Goal: Contribute content: Add original content to the website for others to see

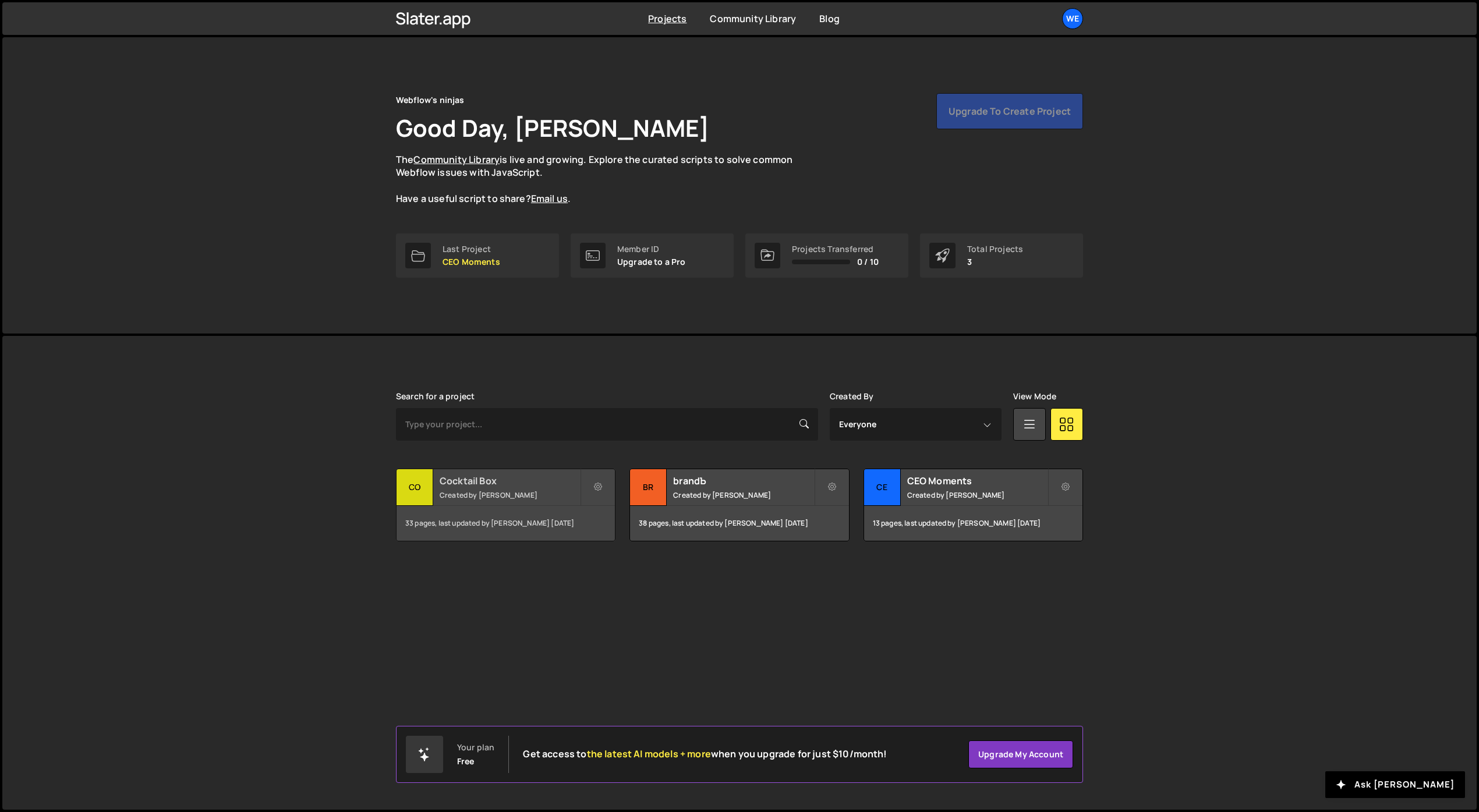
click at [473, 479] on h2 "Cocktail Box" at bounding box center [510, 481] width 140 height 13
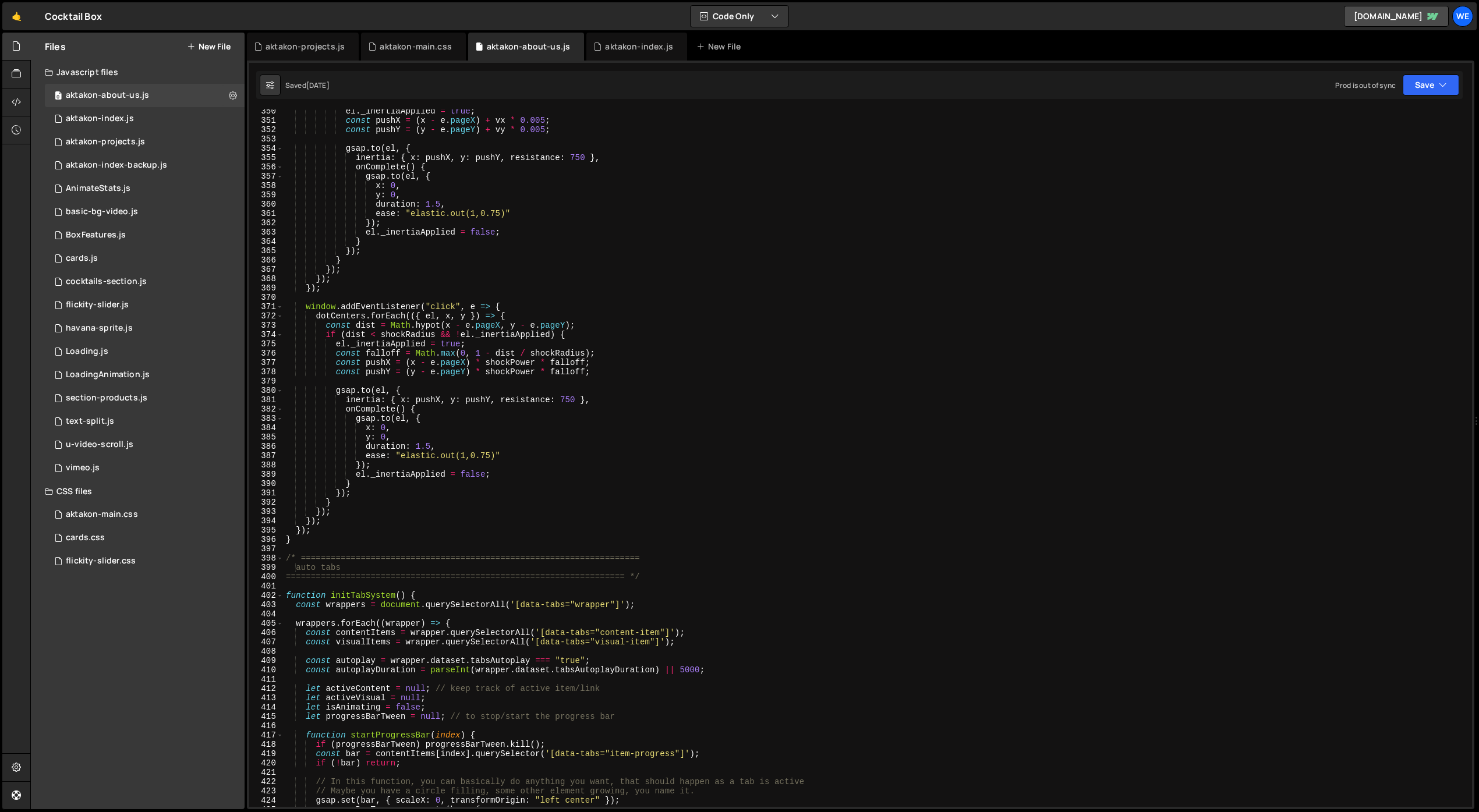
scroll to position [3594, 0]
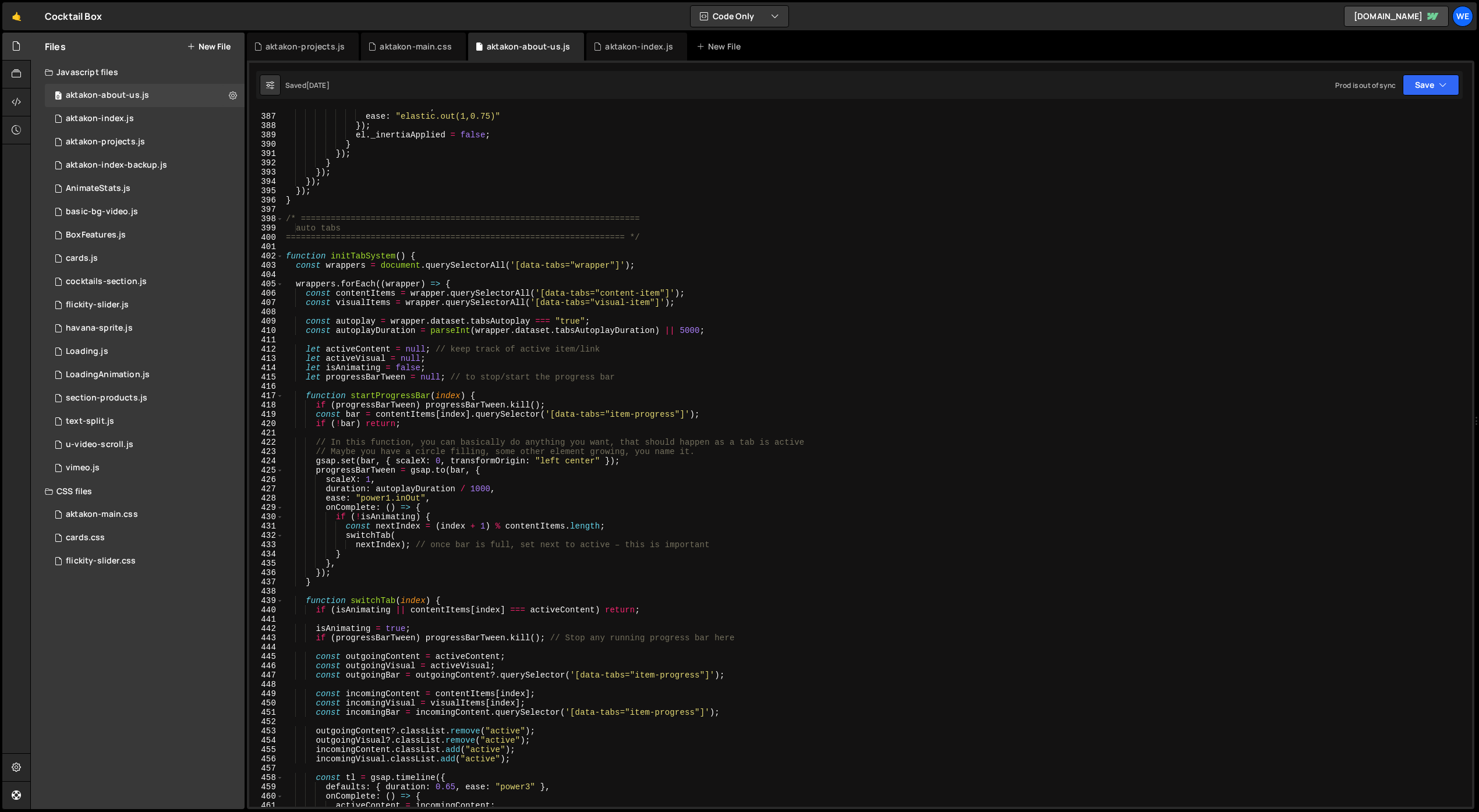
click at [686, 329] on div "duration : 1.5 , ease : "elastic.out(1,0.75)" }) ; el . _inertiaApplied = false…" at bounding box center [875, 461] width 1184 height 716
type textarea "const autoplayDuration = parseInt(wrapper.dataset.tabsAutoplayDuration) || 8000;"
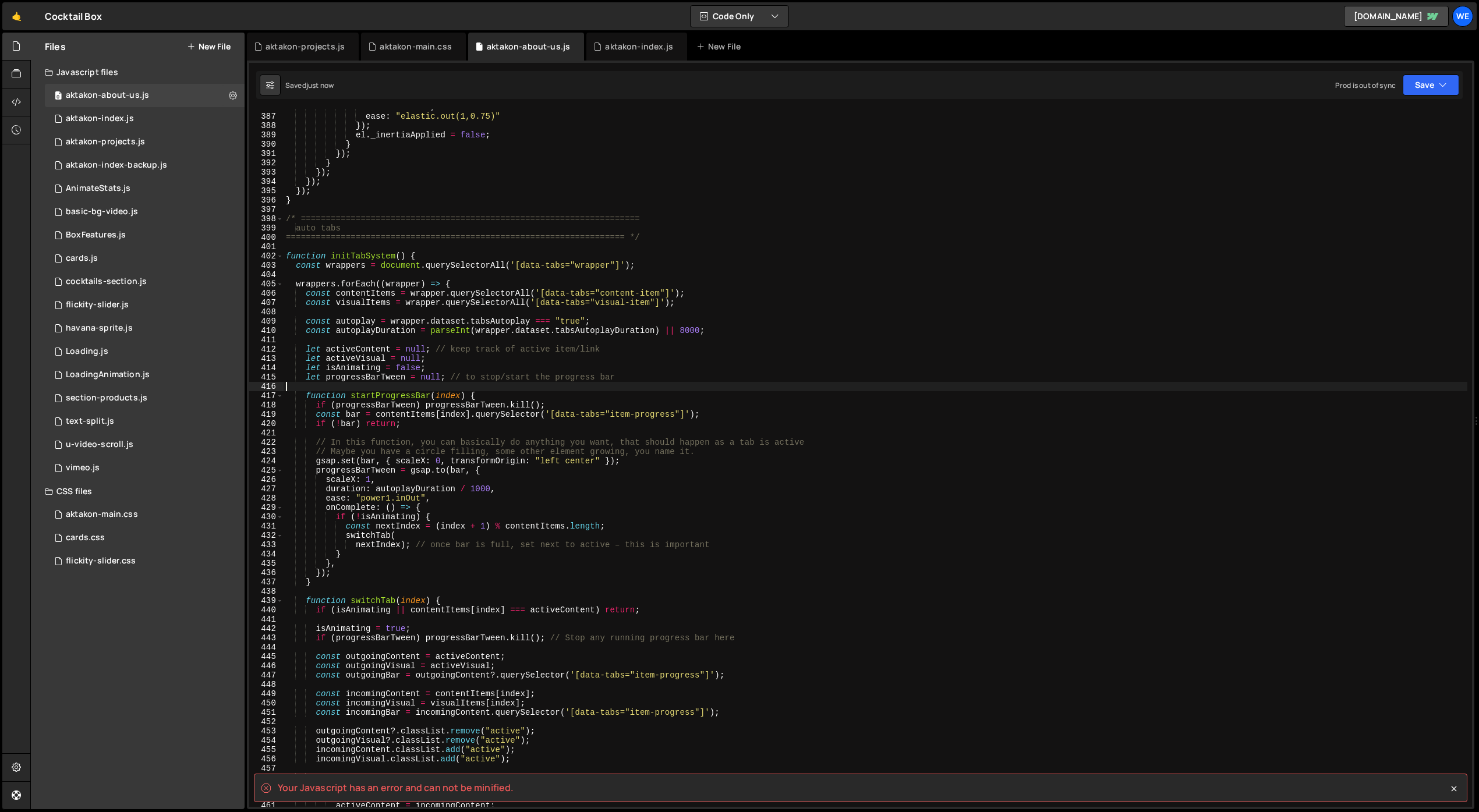
click at [756, 384] on div "duration : 1.5 , ease : "elastic.out(1,0.75)" }) ; el . _inertiaApplied = false…" at bounding box center [875, 461] width 1184 height 716
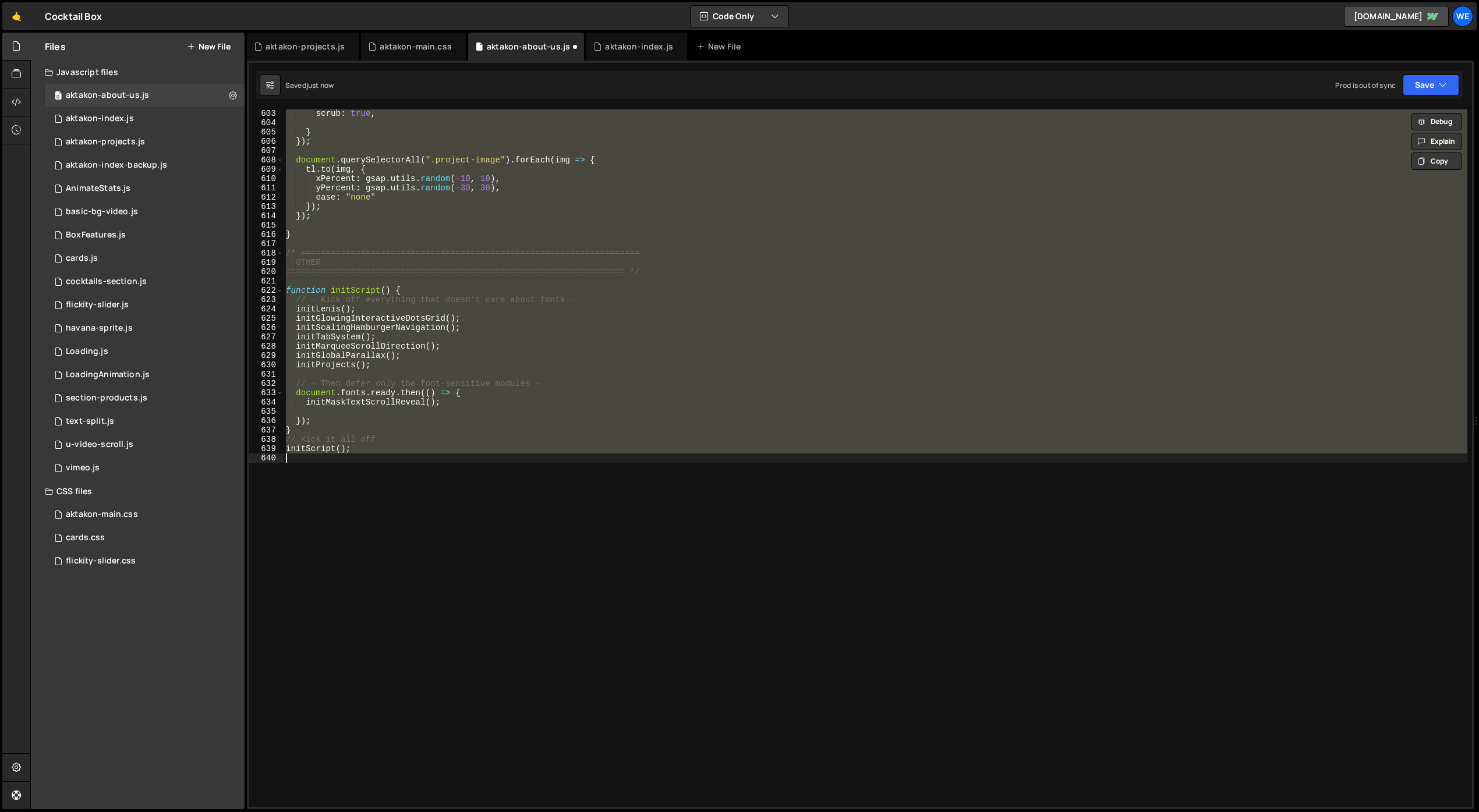
scroll to position [3461, 0]
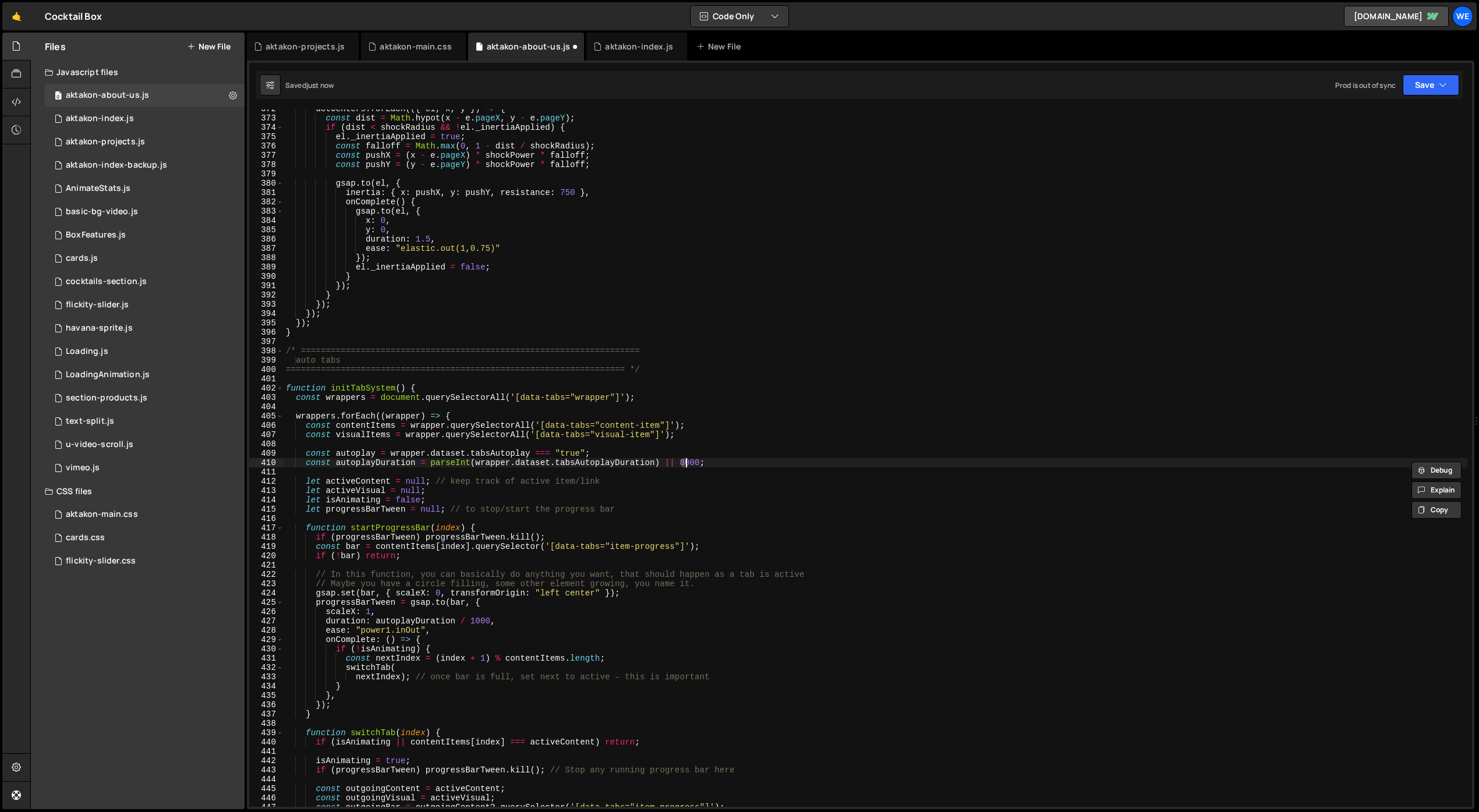
type textarea "initScript();"
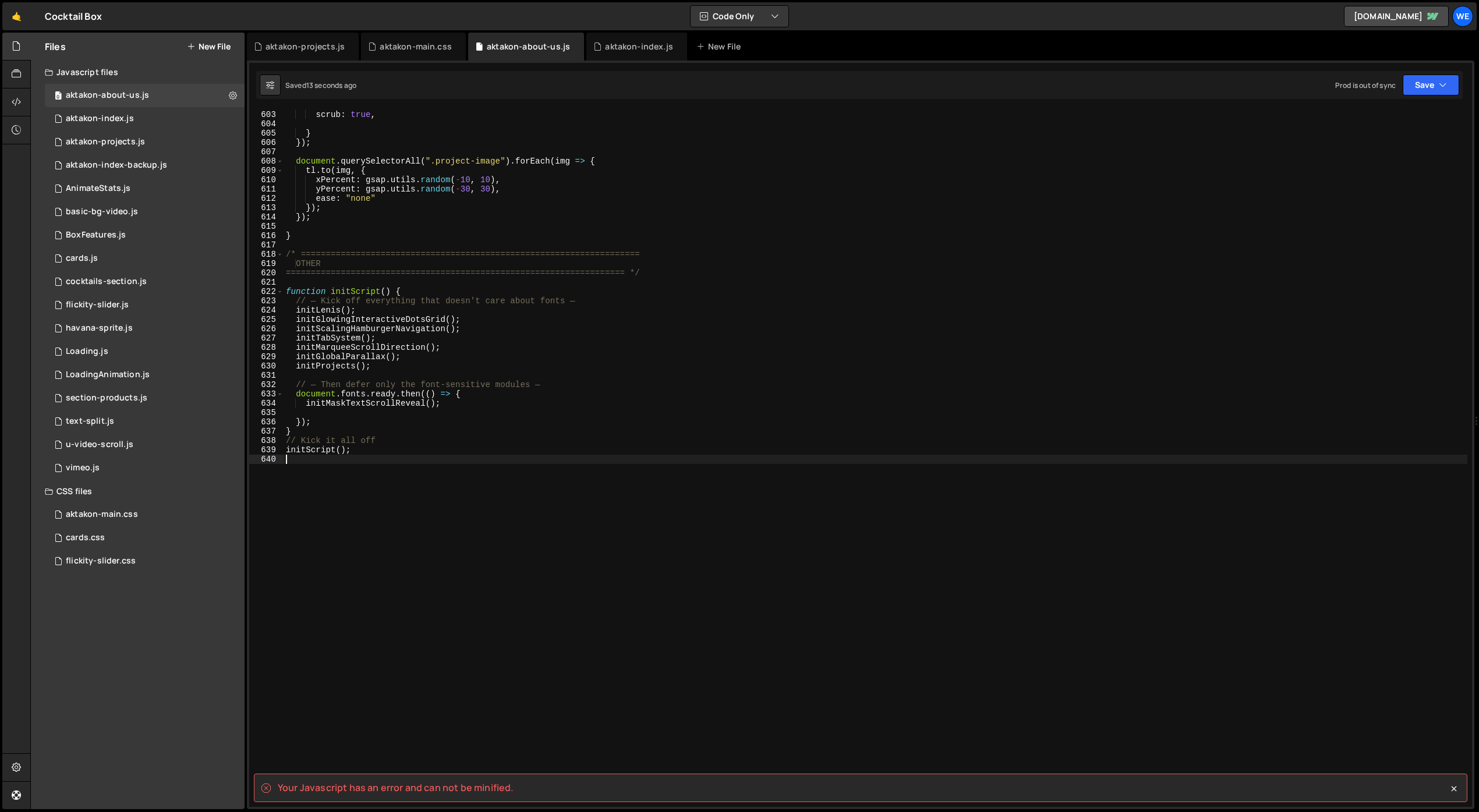
scroll to position [5203, 0]
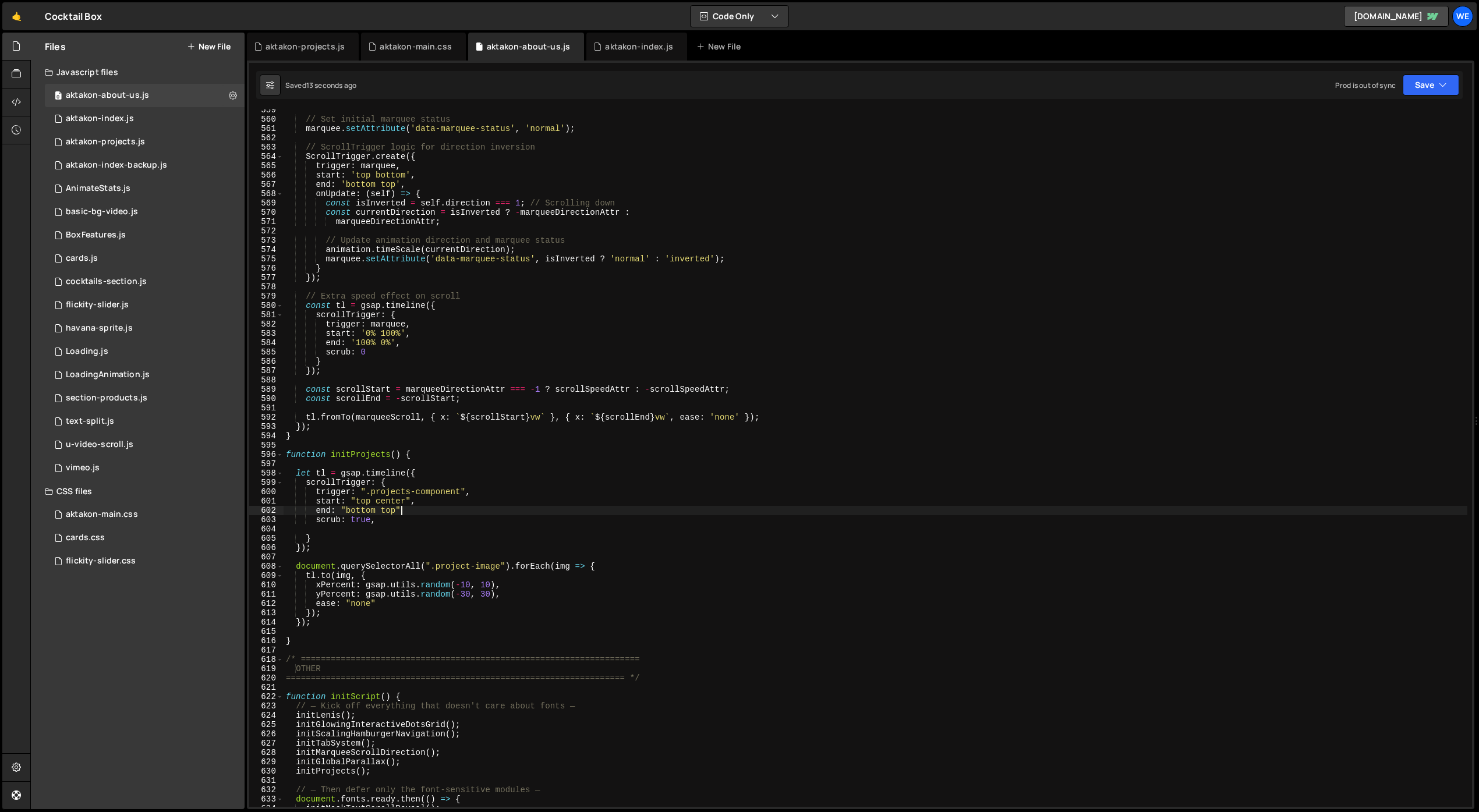
click at [792, 508] on div "// Set initial marquee status marquee . setAttribute ( 'data-marquee-status' , …" at bounding box center [875, 463] width 1184 height 716
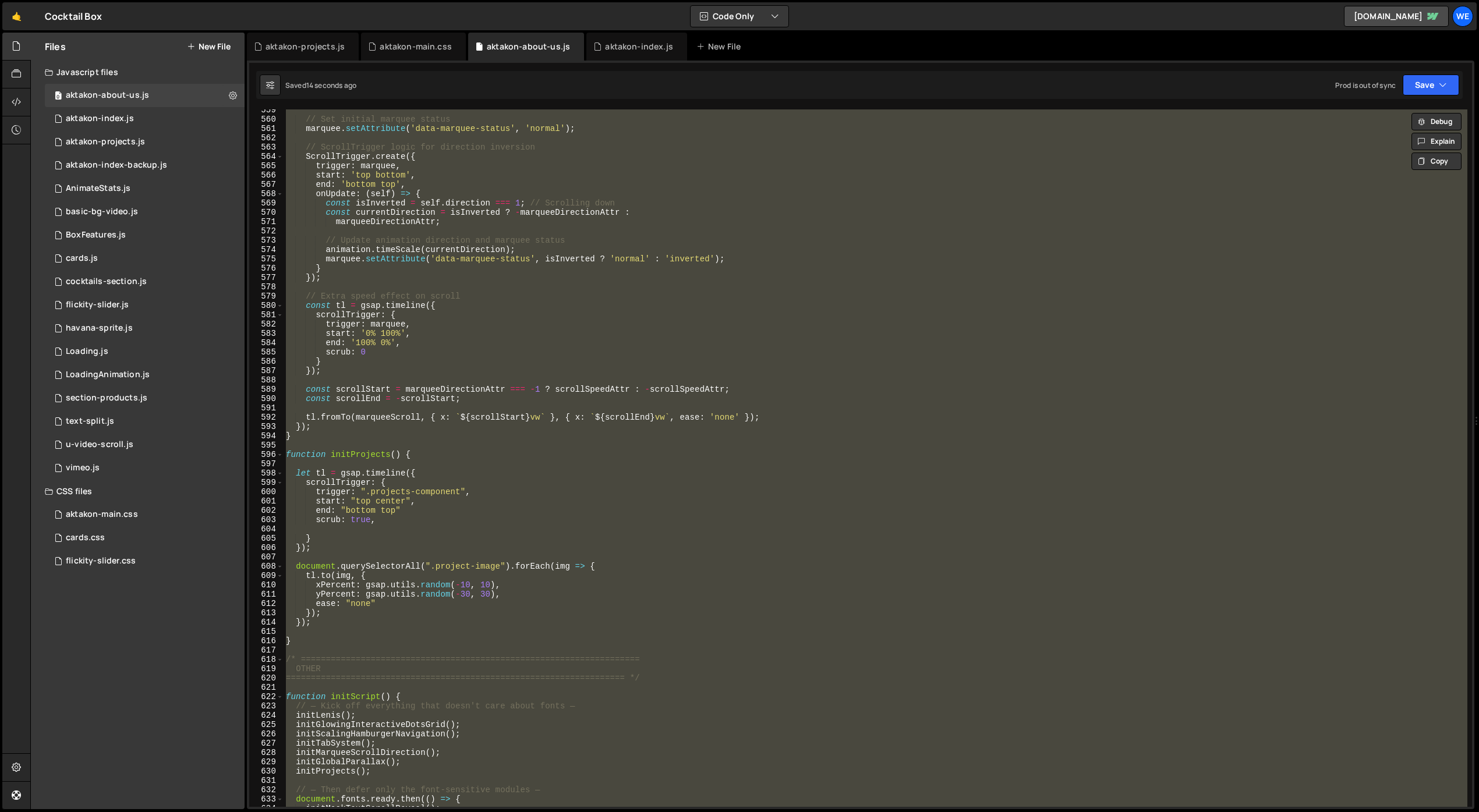
click at [792, 508] on div "// Set initial marquee status marquee . setAttribute ( 'data-marquee-status' , …" at bounding box center [875, 458] width 1184 height 698
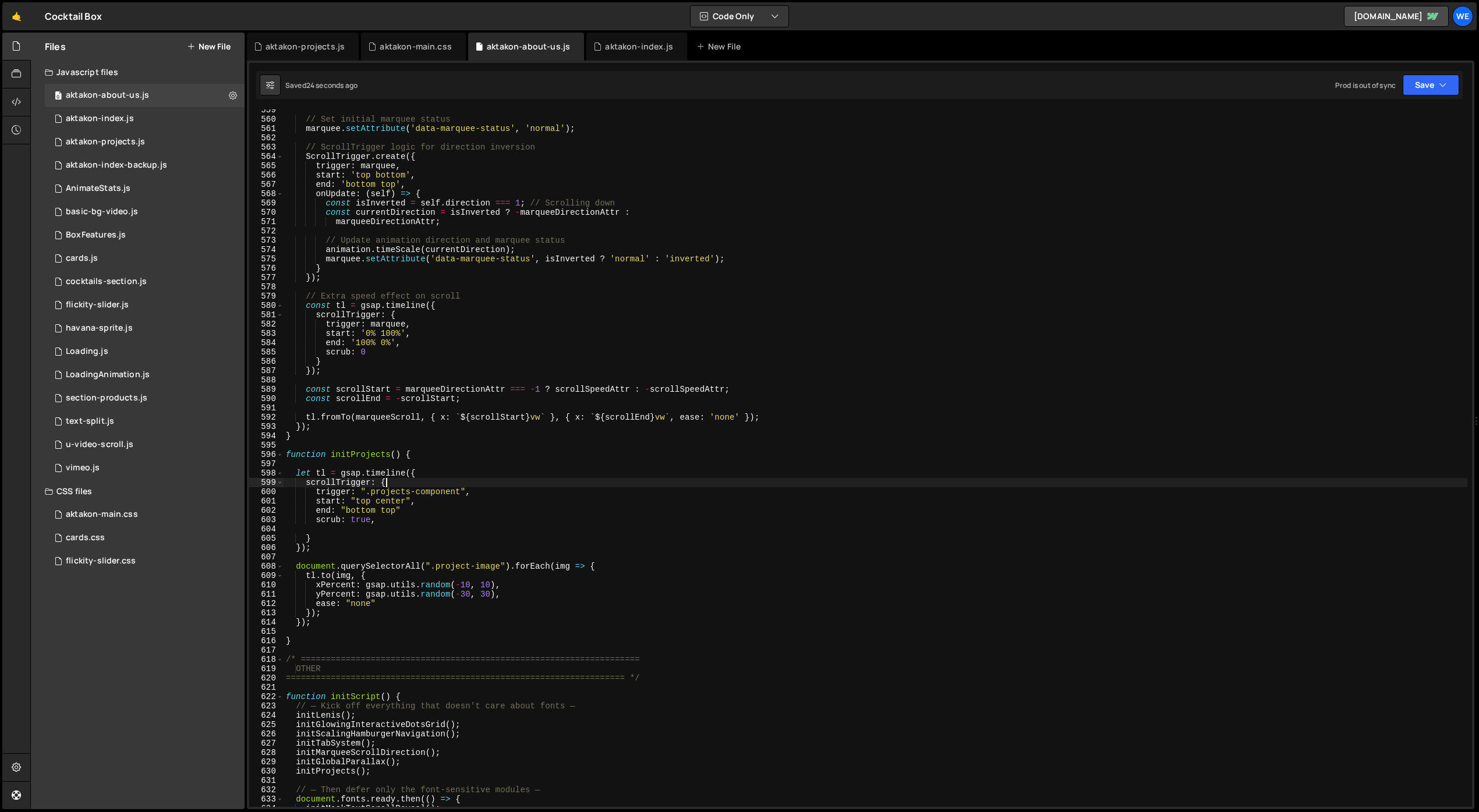
click at [823, 480] on div "// Set initial marquee status marquee . setAttribute ( 'data-marquee-status' , …" at bounding box center [875, 463] width 1184 height 716
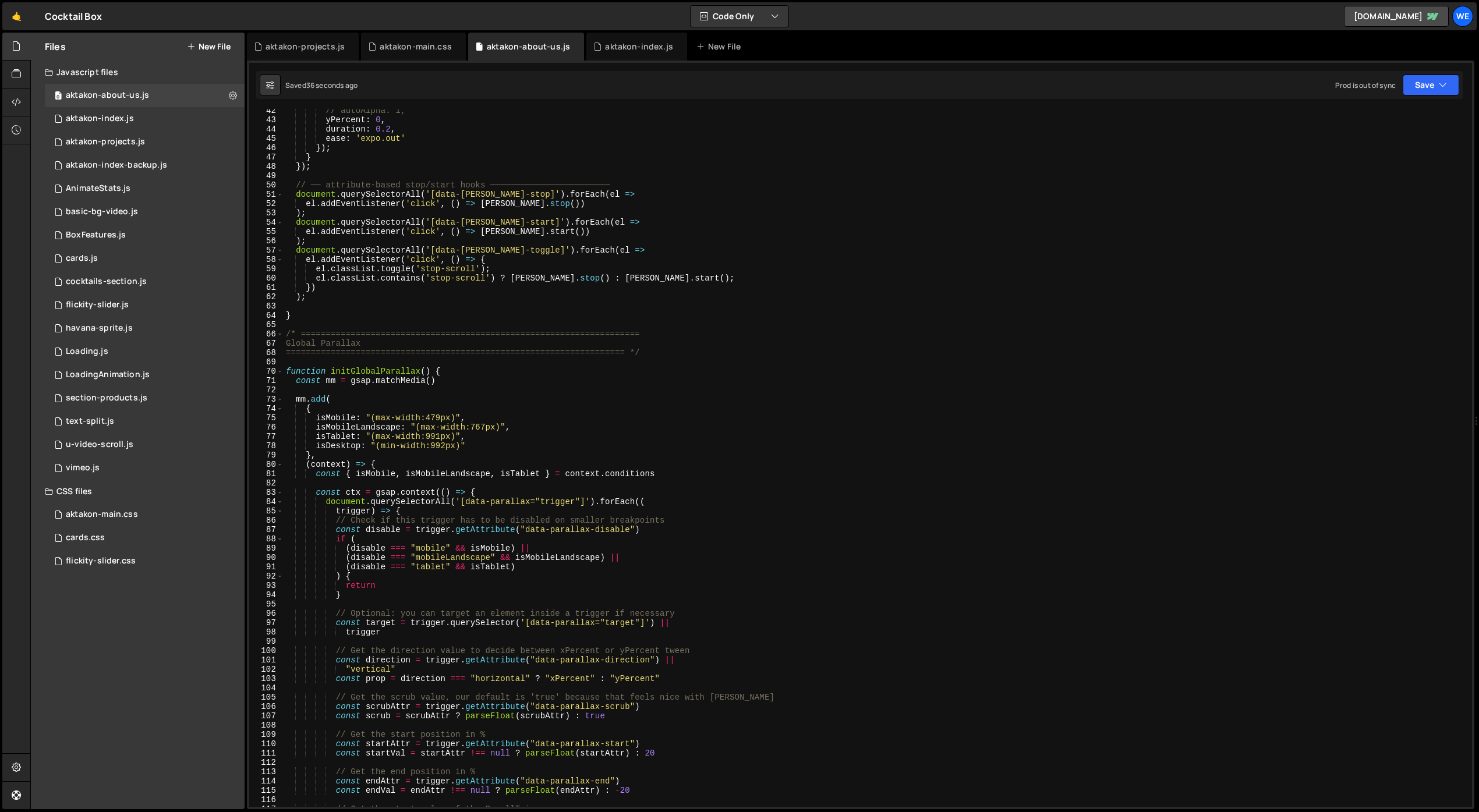
scroll to position [0, 0]
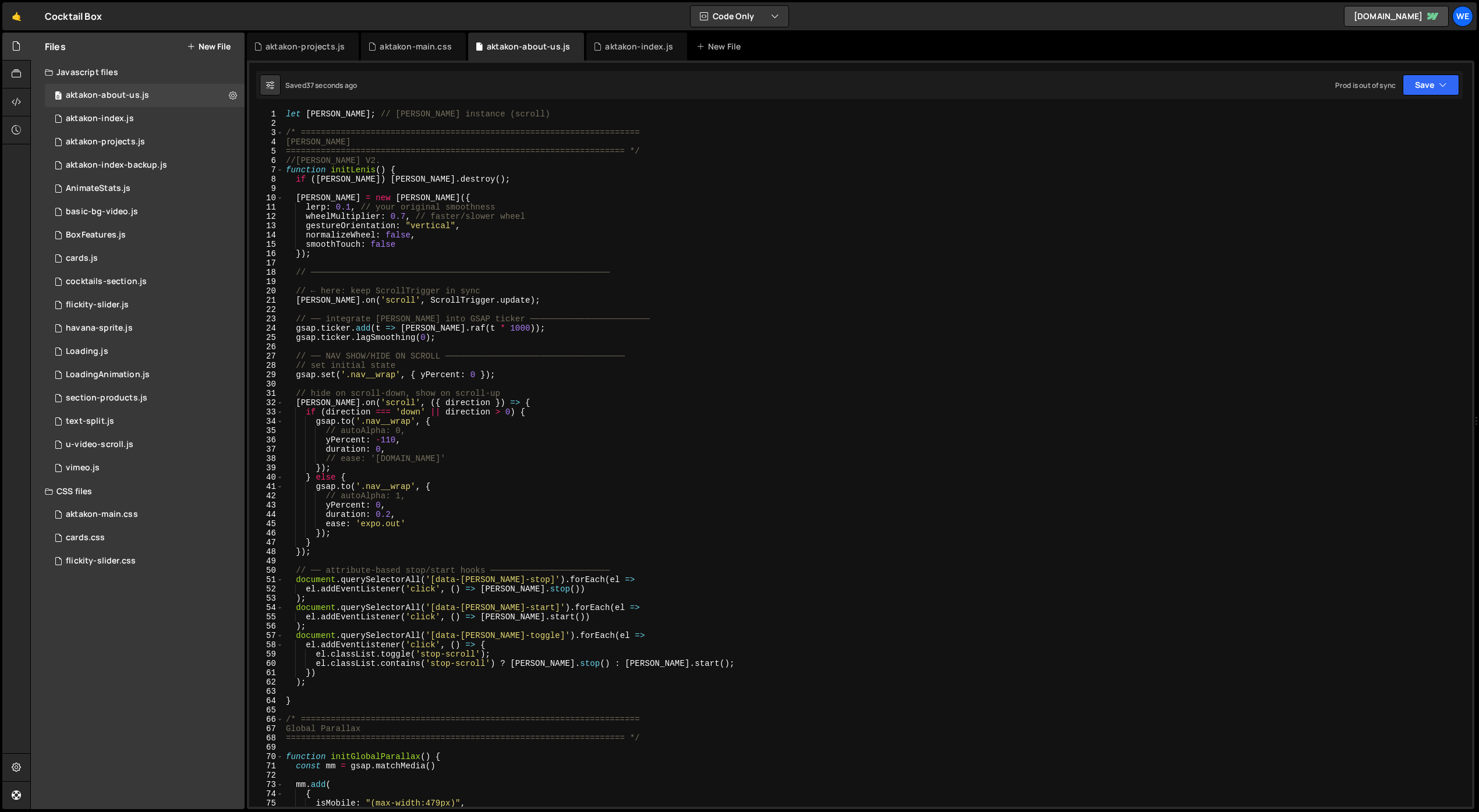
click at [740, 504] on div "let [PERSON_NAME] ; // [PERSON_NAME] instance (scroll) /* =====================…" at bounding box center [875, 467] width 1184 height 716
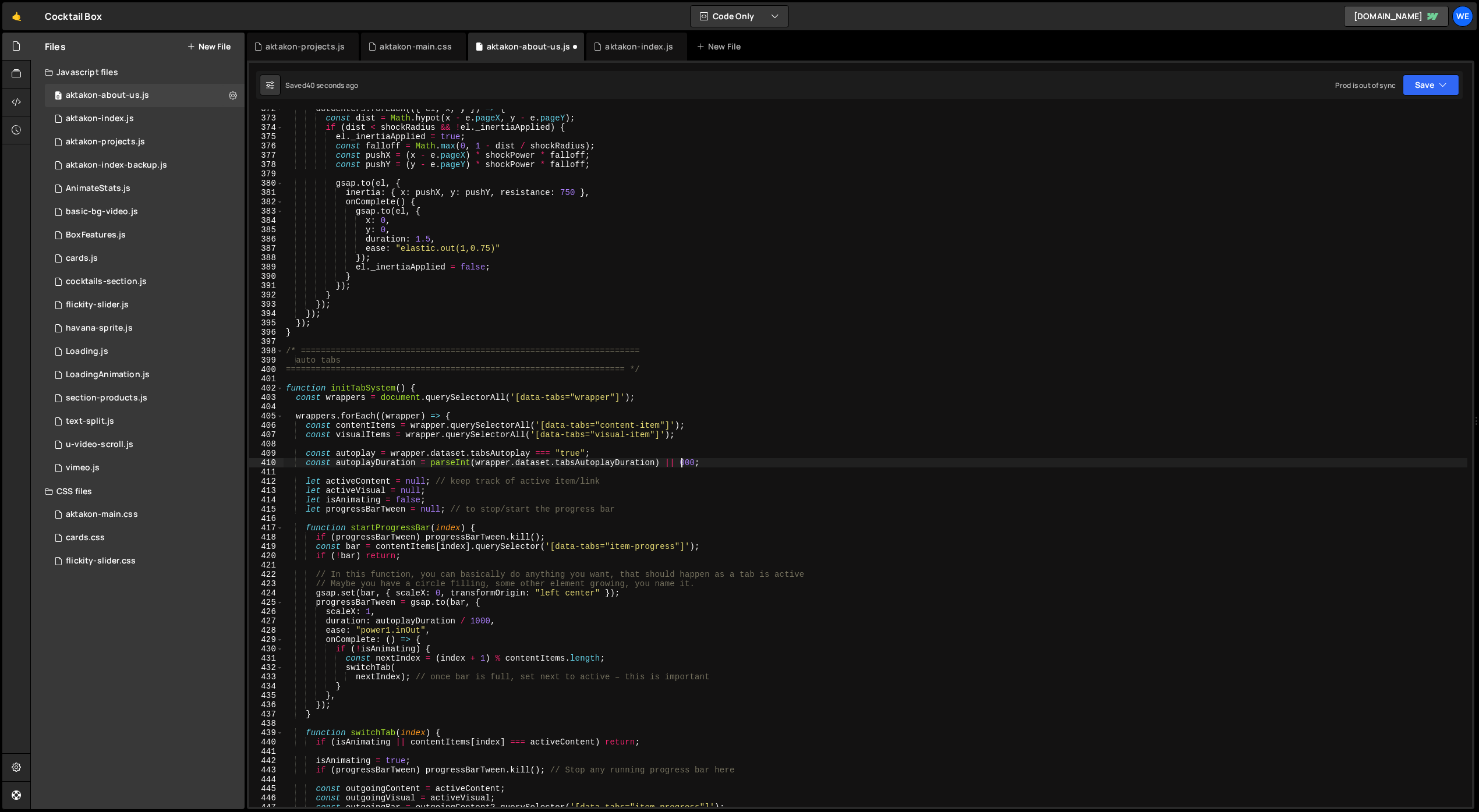
scroll to position [3461, 0]
click at [742, 505] on div "dotCenters . forEach (({ el , x , y }) => { const dist = Math . hypot ( x - e .…" at bounding box center [875, 462] width 1184 height 716
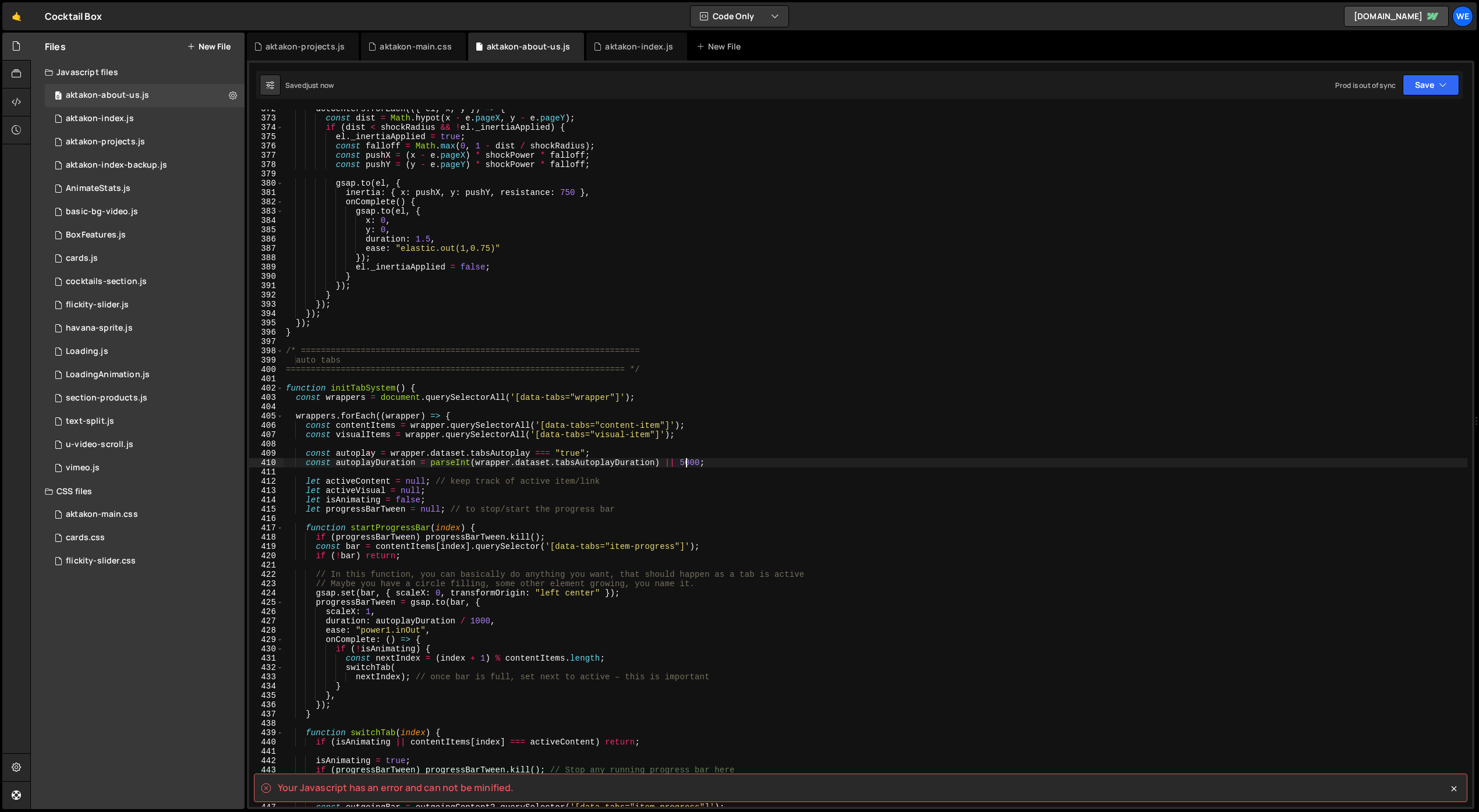
click at [685, 465] on div "dotCenters . forEach (({ el , x , y }) => { const dist = Math . hypot ( x - e .…" at bounding box center [875, 462] width 1184 height 716
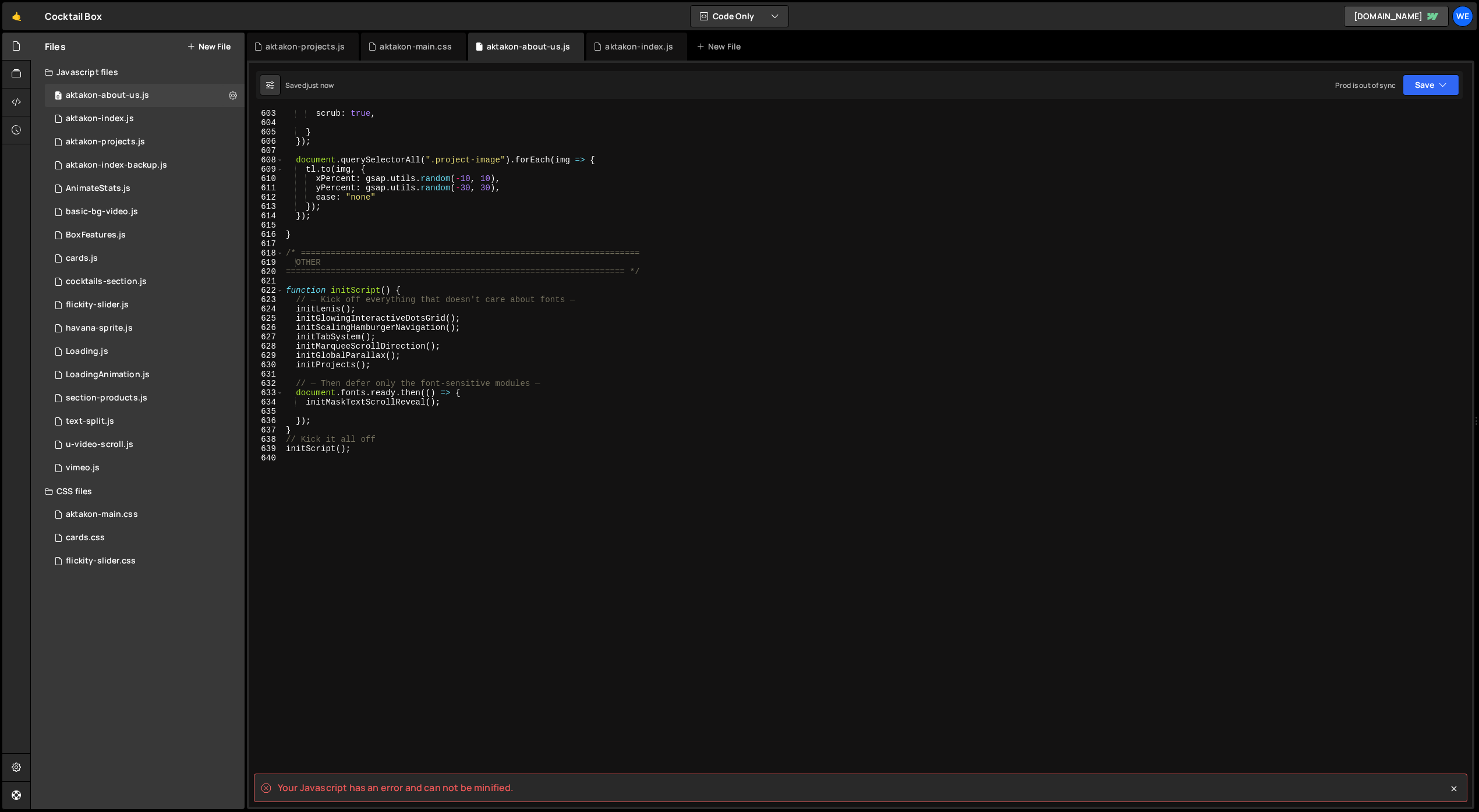
scroll to position [5609, 0]
type textarea "const autoplayDuration = parseInt(wrapper.dataset.tabsAutoplayDuration) || 8000;"
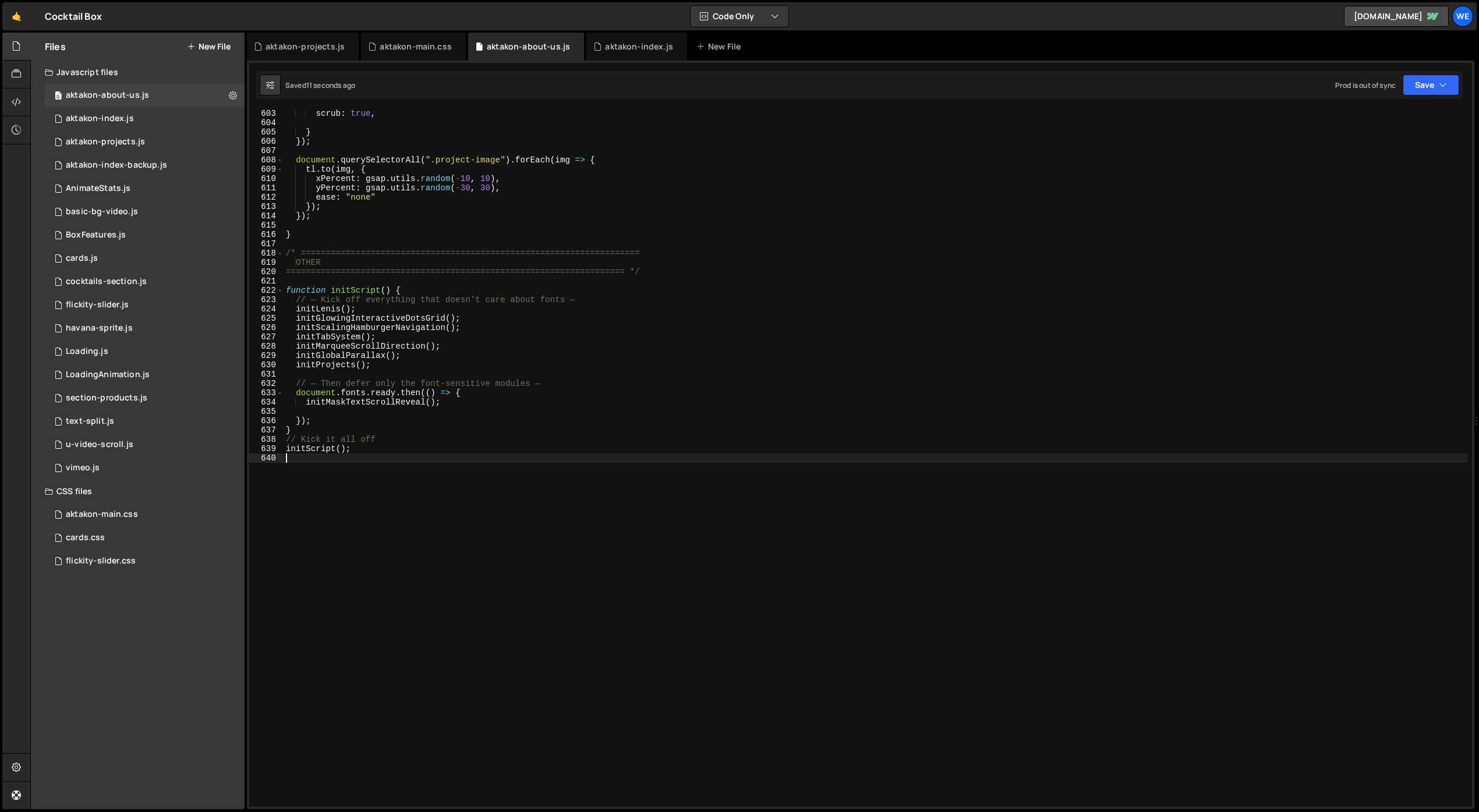
click at [856, 500] on div "scrub : true , } }) ; document . querySelectorAll ( ".project-image" ) . forEac…" at bounding box center [875, 467] width 1184 height 716
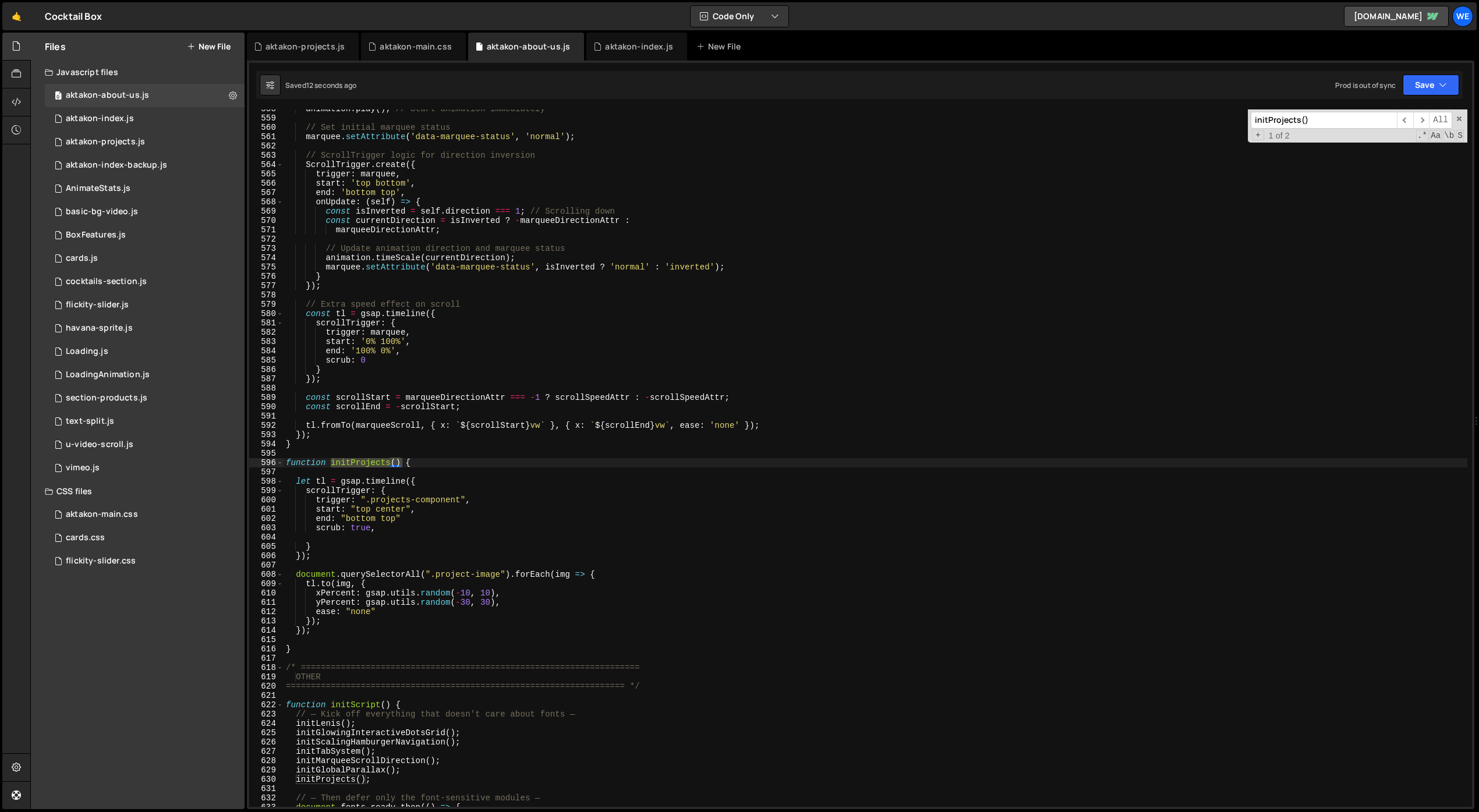
scroll to position [5194, 0]
type input "initProjects()"
click at [428, 519] on div "animation . play ( ) ; // Start animation immediately // Set initial marquee st…" at bounding box center [875, 462] width 1184 height 716
type textarea "end: "bottom top","
